Goal: Information Seeking & Learning: Learn about a topic

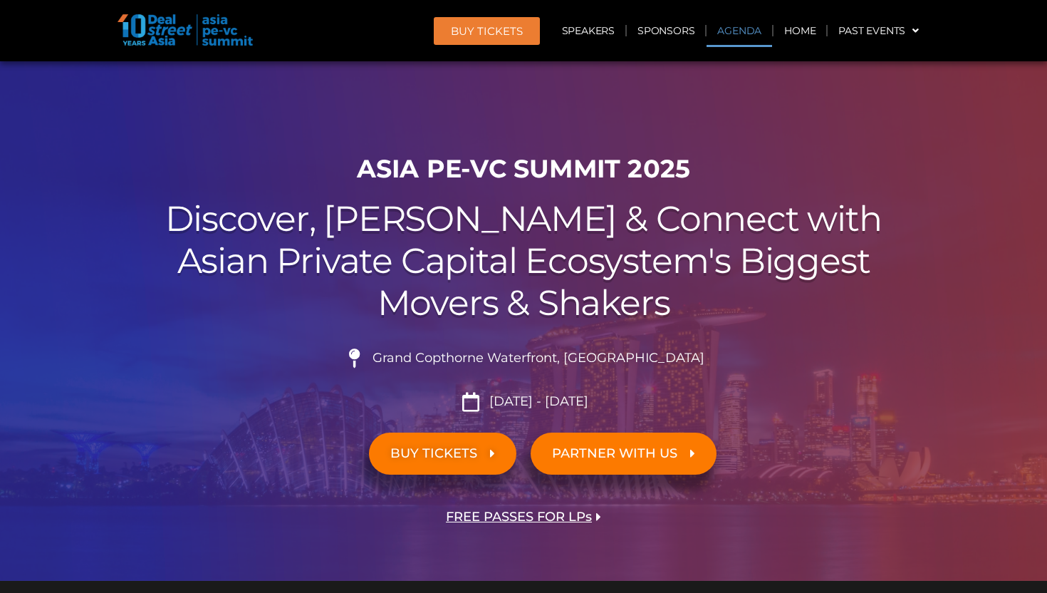
click at [741, 30] on link "Agenda" at bounding box center [740, 30] width 66 height 33
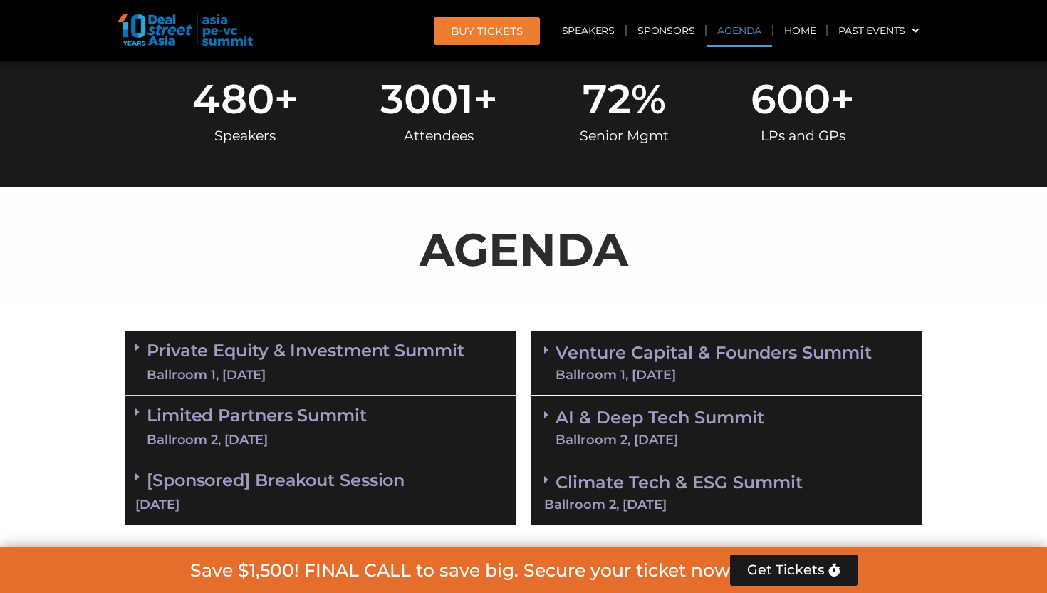
scroll to position [745, 0]
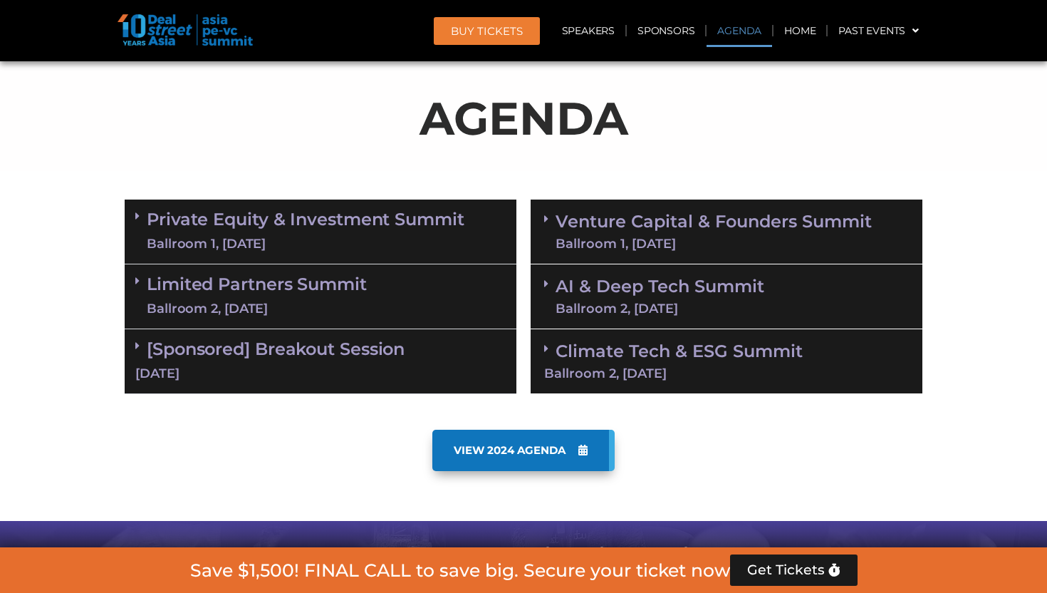
click at [588, 290] on link "AI & Deep Tech Summit Ballroom 2, [DATE]" at bounding box center [660, 296] width 209 height 37
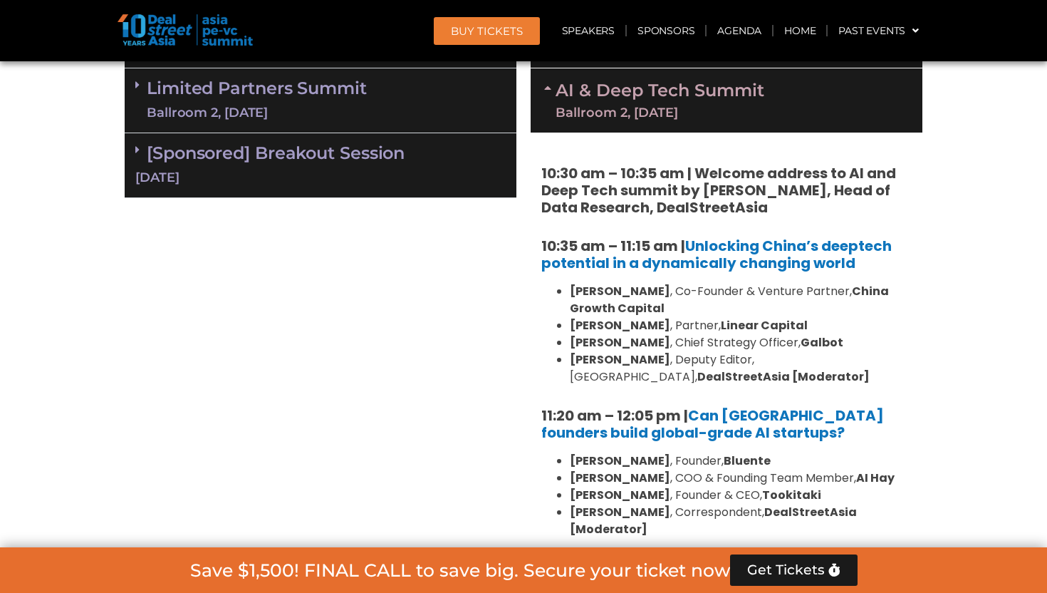
scroll to position [1044, 0]
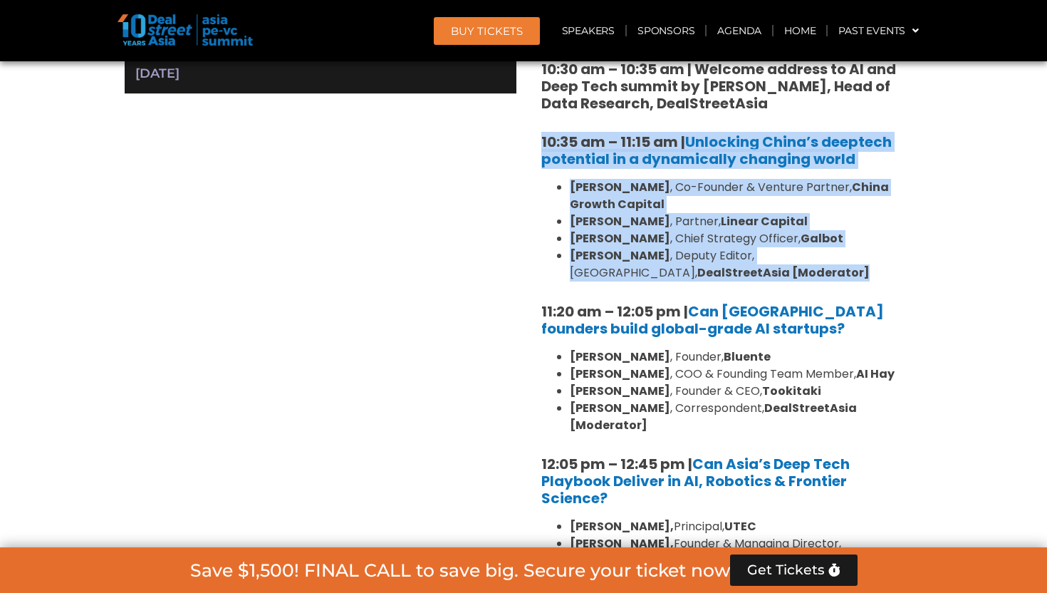
drag, startPoint x: 671, startPoint y: 269, endPoint x: 536, endPoint y: 139, distance: 187.5
click at [536, 139] on div "10:30 am – 10:35 am | Welcome address to AI and Deep Tech summit by [PERSON_NAM…" at bounding box center [727, 372] width 392 height 689
copy div "10:35 am – 11:15 am | Unlocking China’s deeptech potential in a dynamically cha…"
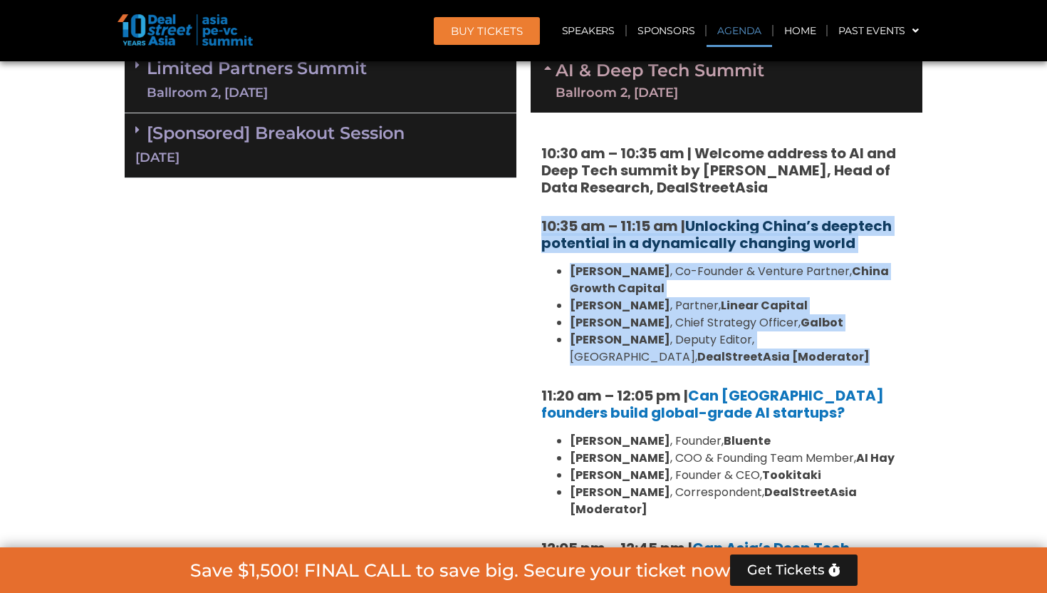
scroll to position [838, 0]
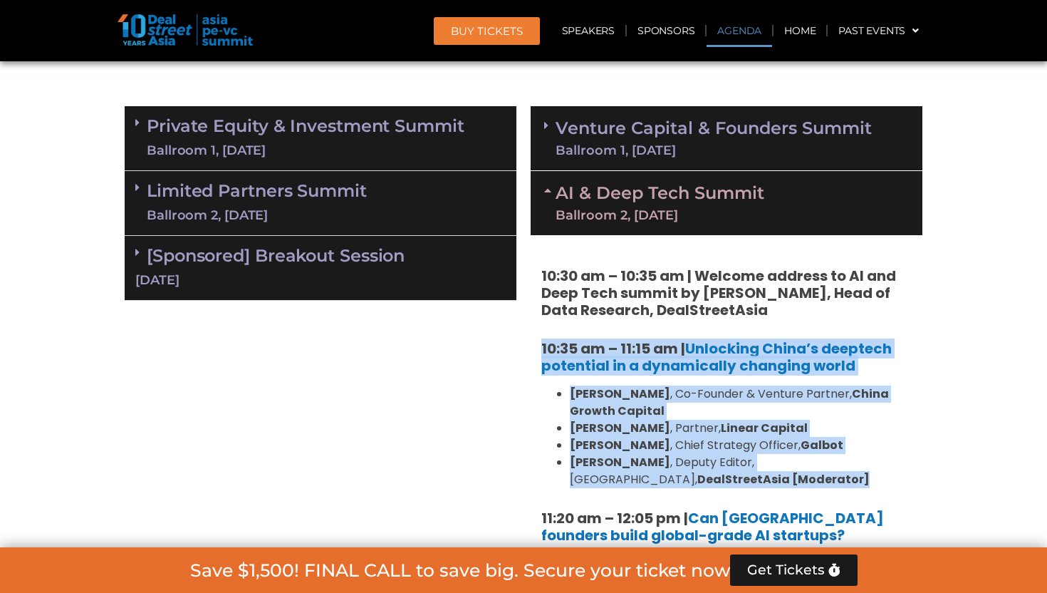
click at [698, 185] on link "AI & Deep Tech Summit Ballroom 2, [DATE]" at bounding box center [660, 203] width 209 height 37
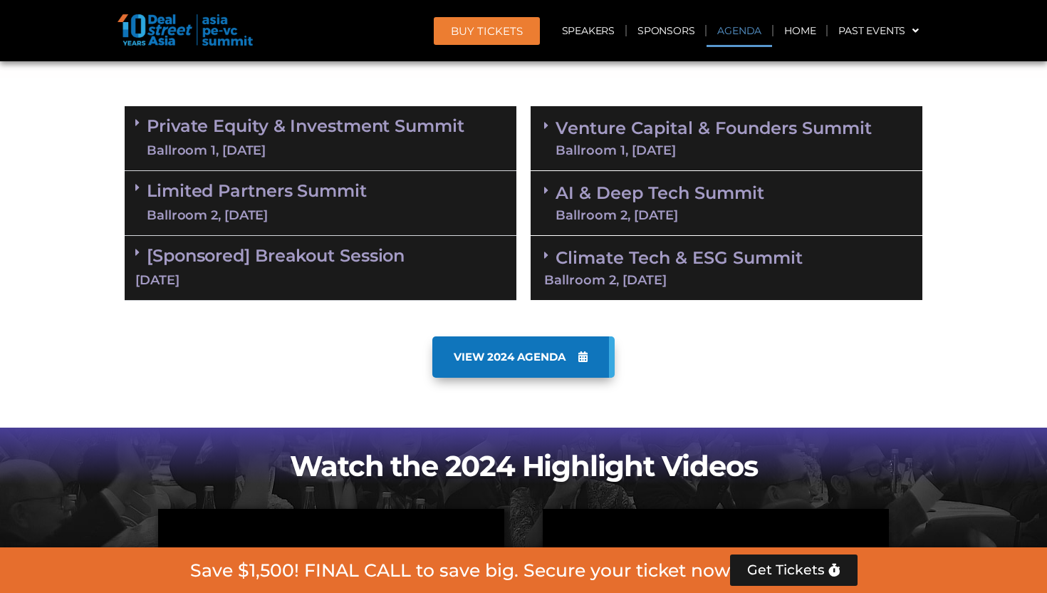
click at [351, 215] on div "Ballroom 2, [DATE]" at bounding box center [257, 216] width 220 height 18
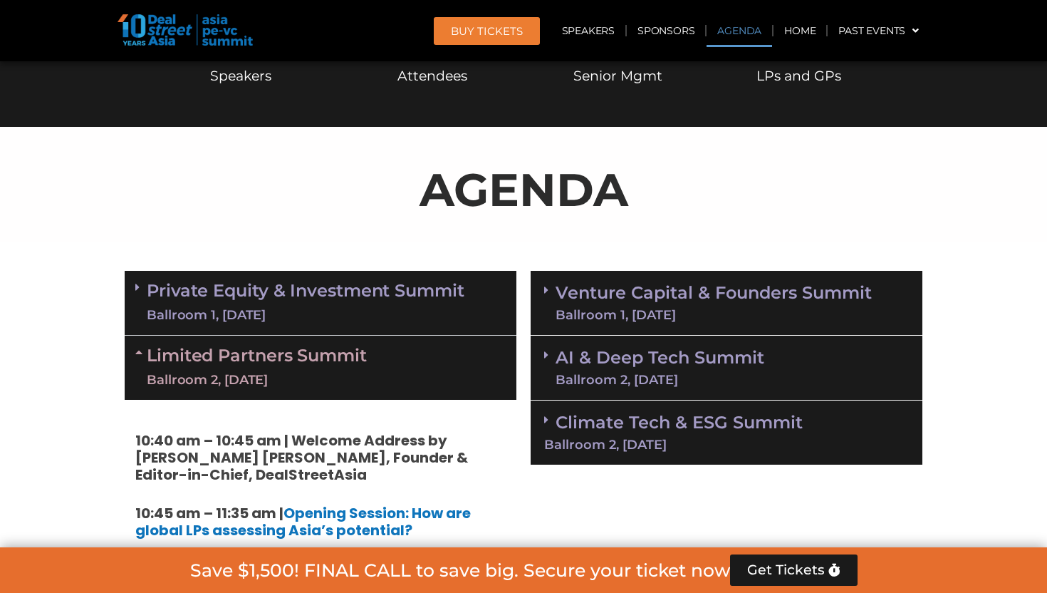
scroll to position [704, 0]
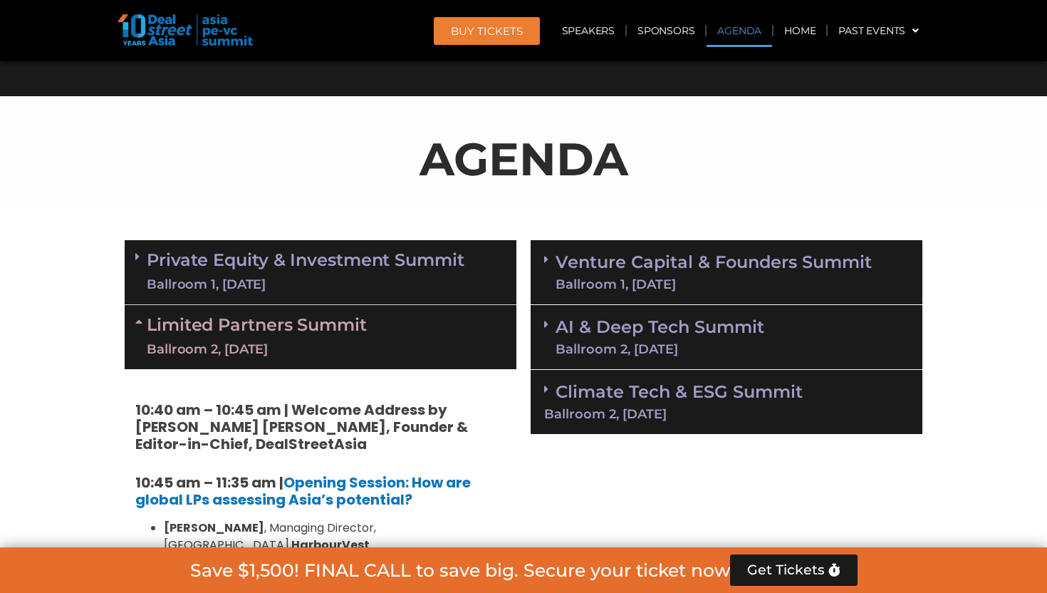
click at [336, 258] on link "Private Equity & Investment Summit Ballroom 1, [DATE]" at bounding box center [306, 272] width 318 height 43
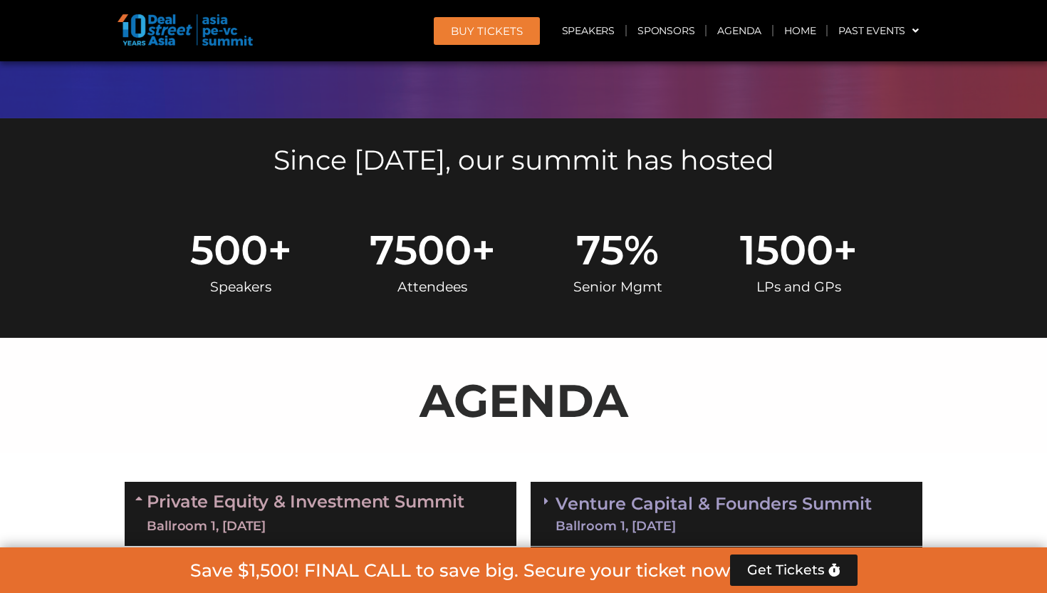
scroll to position [597, 0]
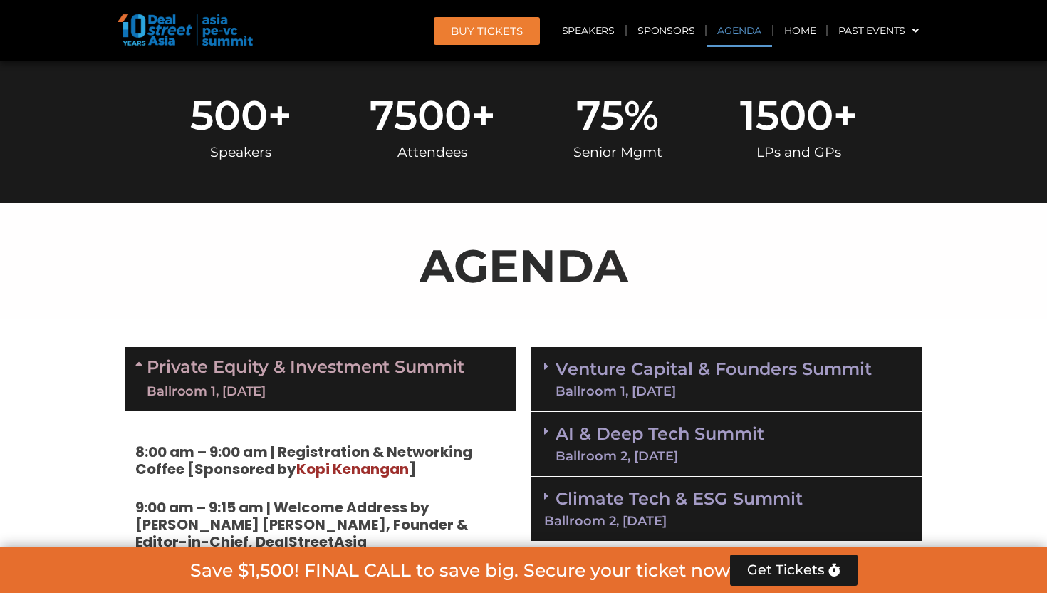
click at [668, 422] on div "AI & Deep Tech Summit Ballroom 2, [DATE]" at bounding box center [727, 444] width 392 height 65
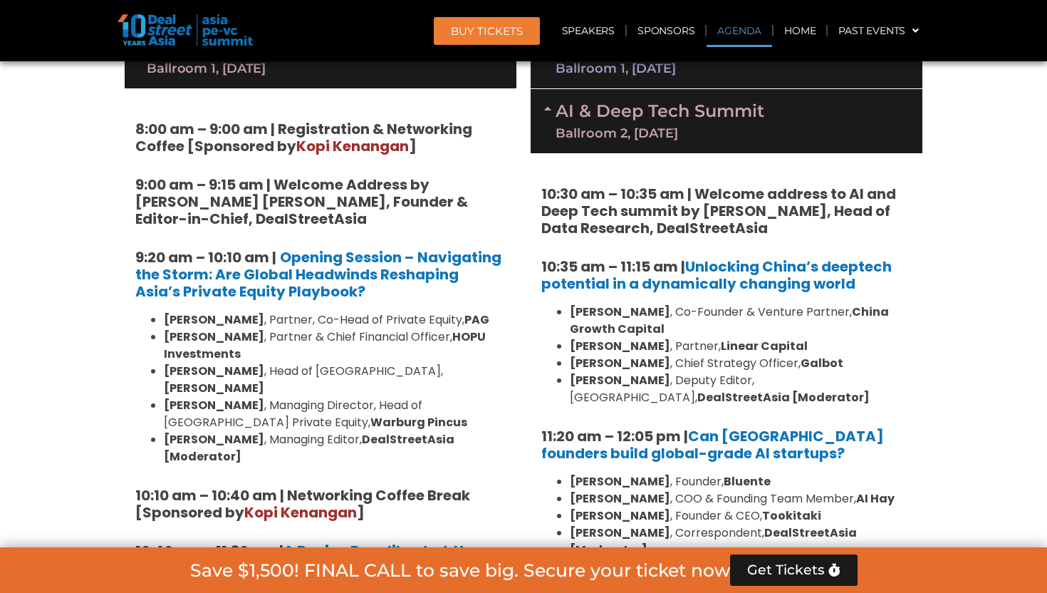
scroll to position [994, 0]
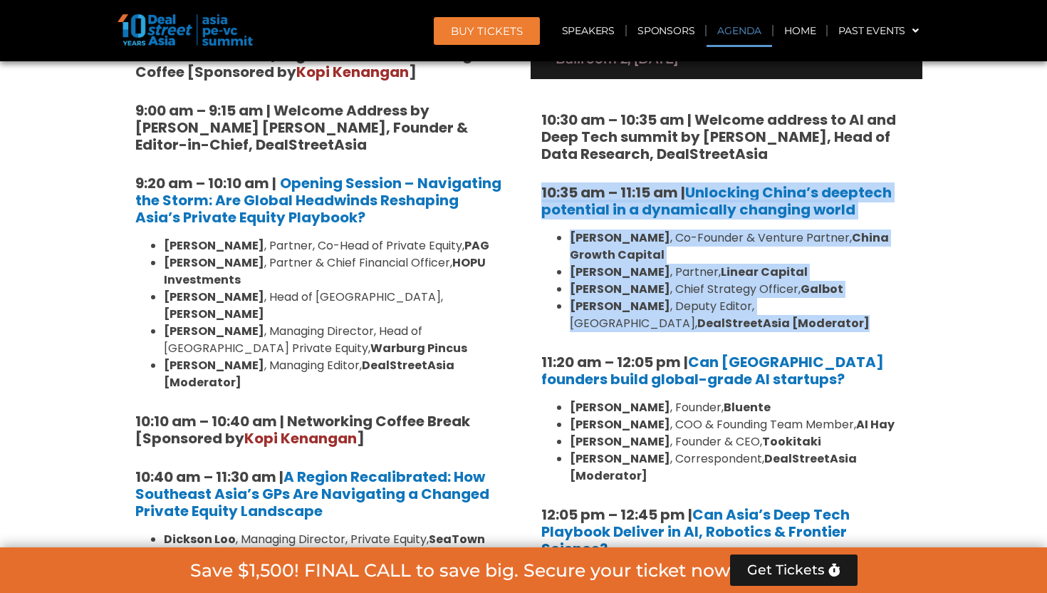
copy div "10:35 am – 11:15 am | Unlocking China’s deeptech potential in a dynamically cha…"
drag, startPoint x: 682, startPoint y: 321, endPoint x: 531, endPoint y: 190, distance: 200.0
click at [531, 189] on div "10:30 am – 10:35 am | Welcome address to AI and Deep Tech summit by [PERSON_NAM…" at bounding box center [727, 423] width 392 height 689
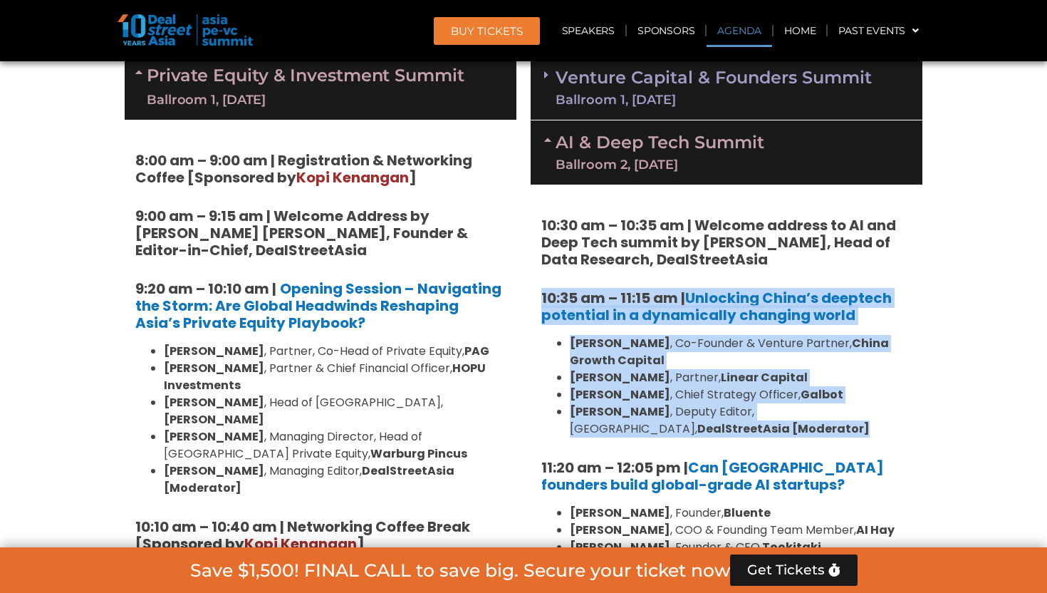
scroll to position [865, 0]
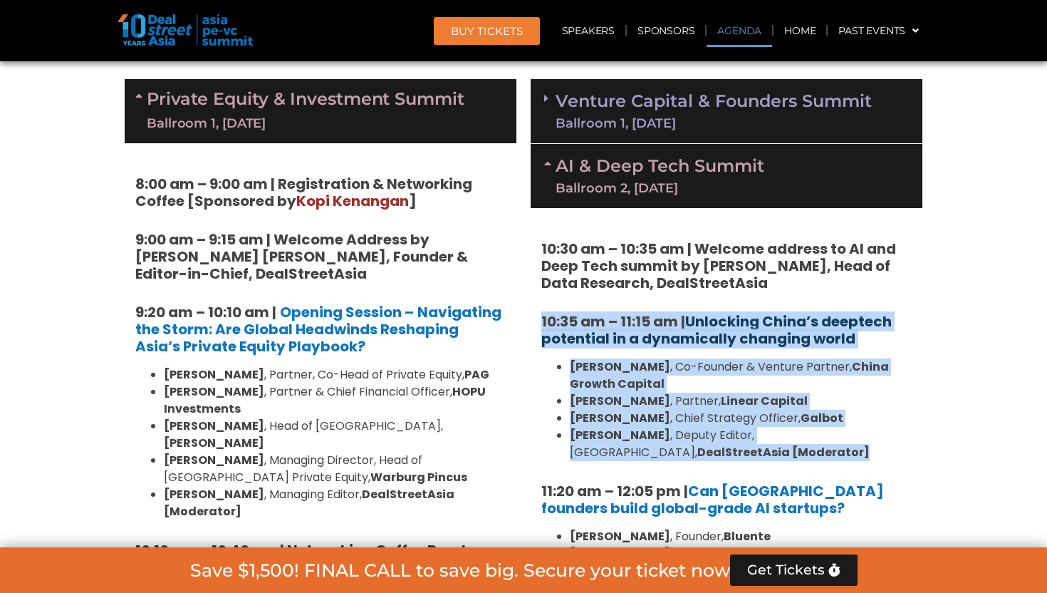
click at [755, 319] on link "Unlocking China’s deeptech potential in a dynamically changing world" at bounding box center [716, 329] width 351 height 37
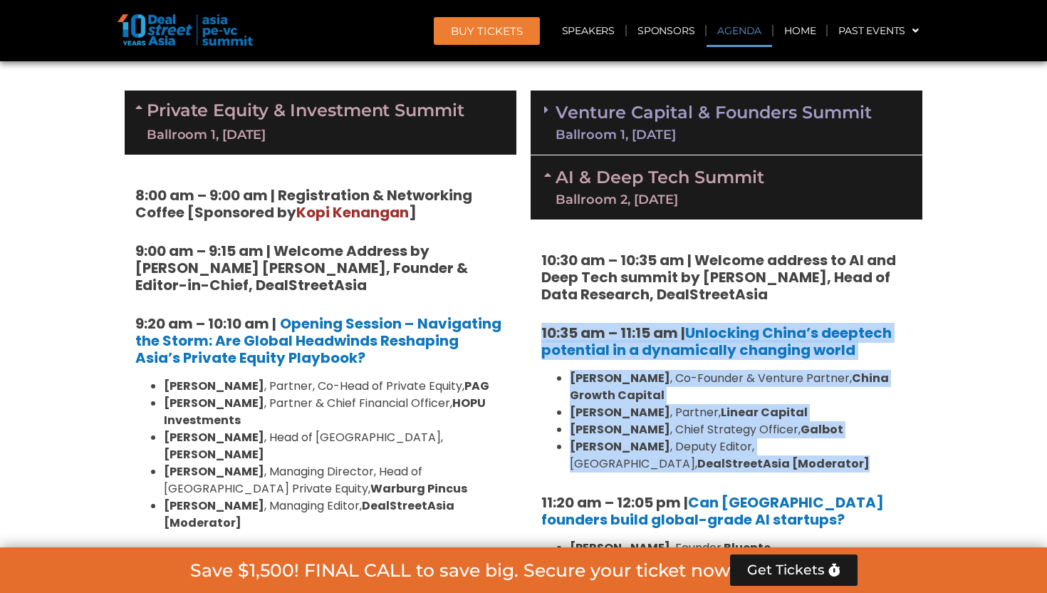
scroll to position [853, 0]
